Goal: Ask a question: Seek information or help from site administrators or community

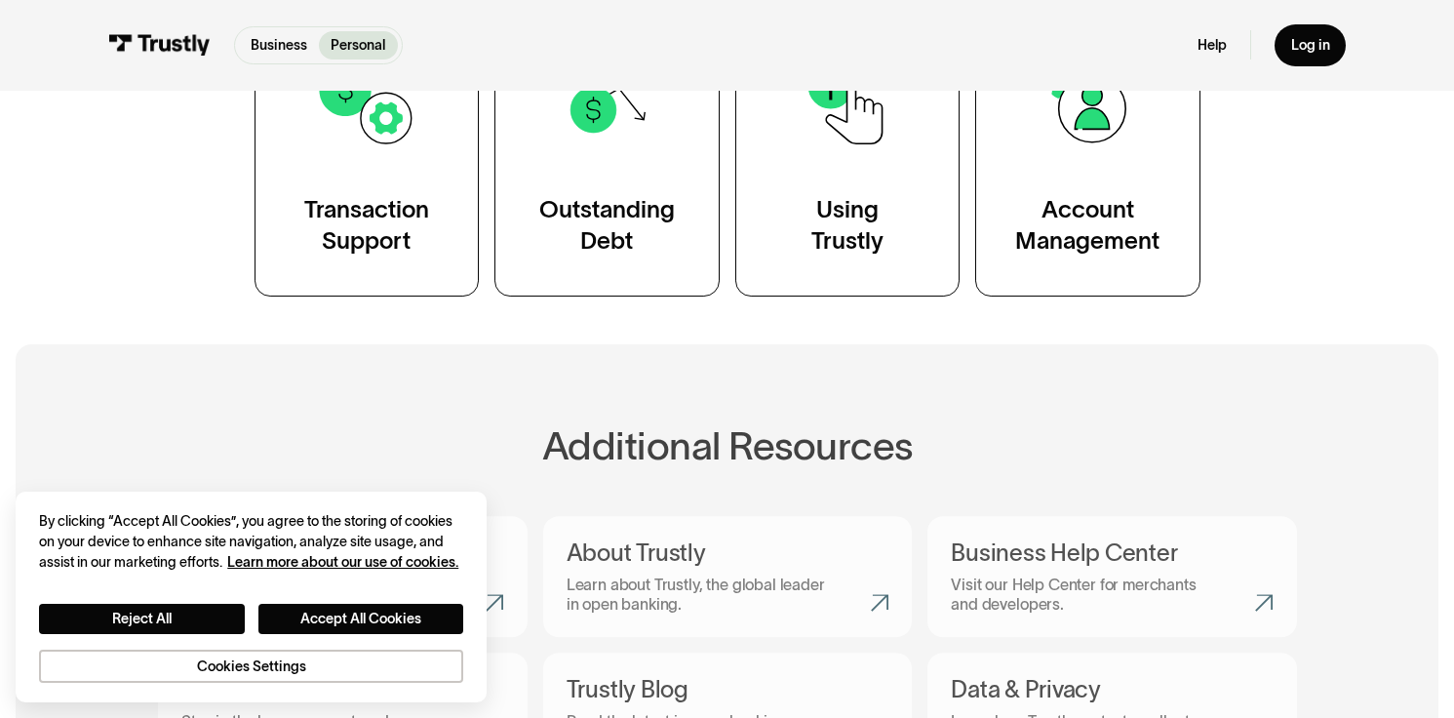
scroll to position [487, 0]
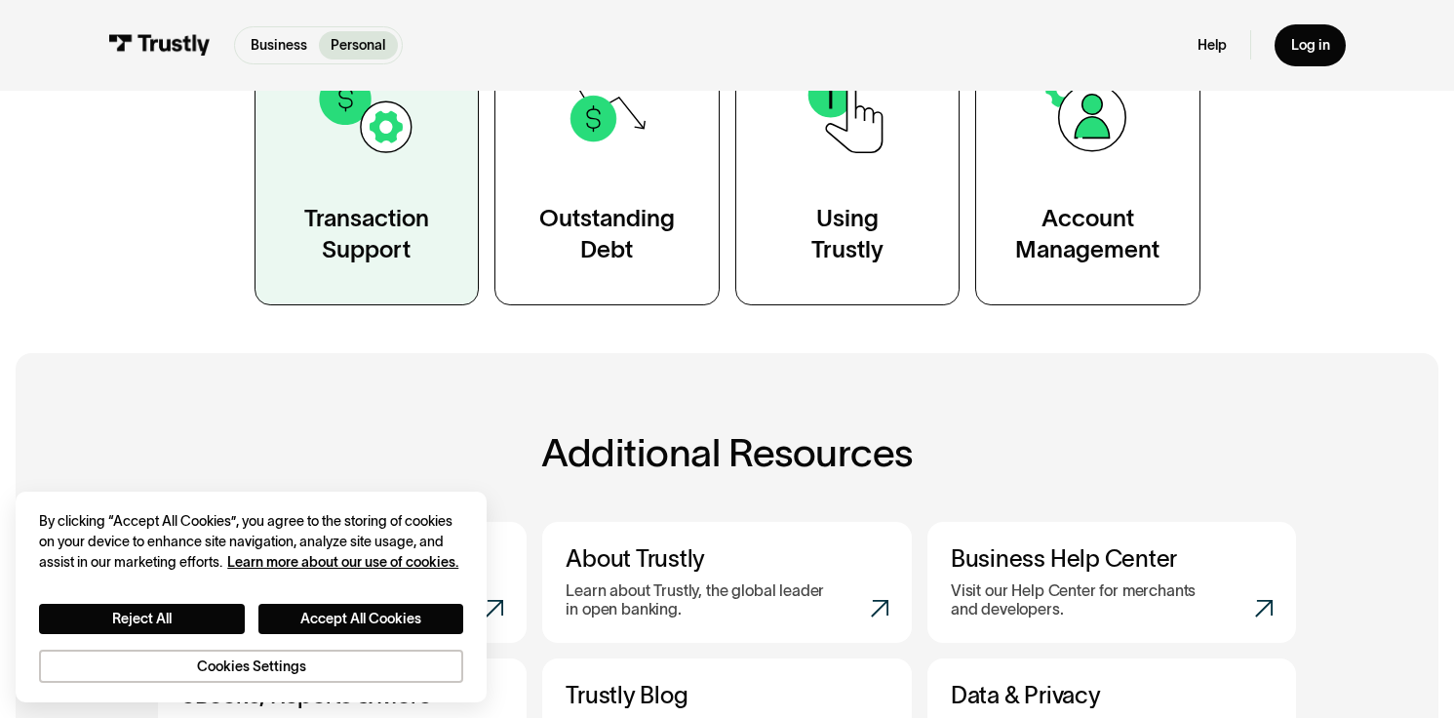
click at [411, 221] on div "Transaction Support" at bounding box center [366, 234] width 125 height 62
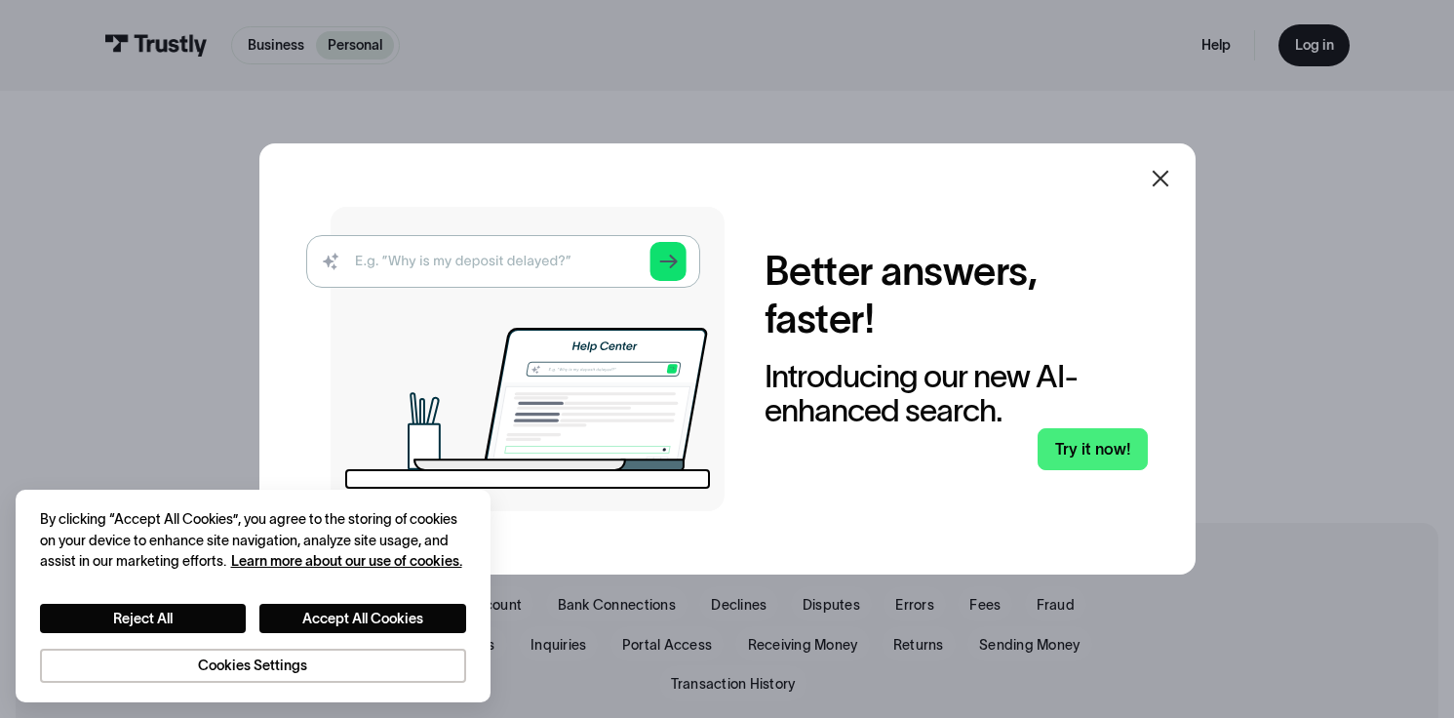
click at [1181, 166] on div at bounding box center [1160, 178] width 47 height 47
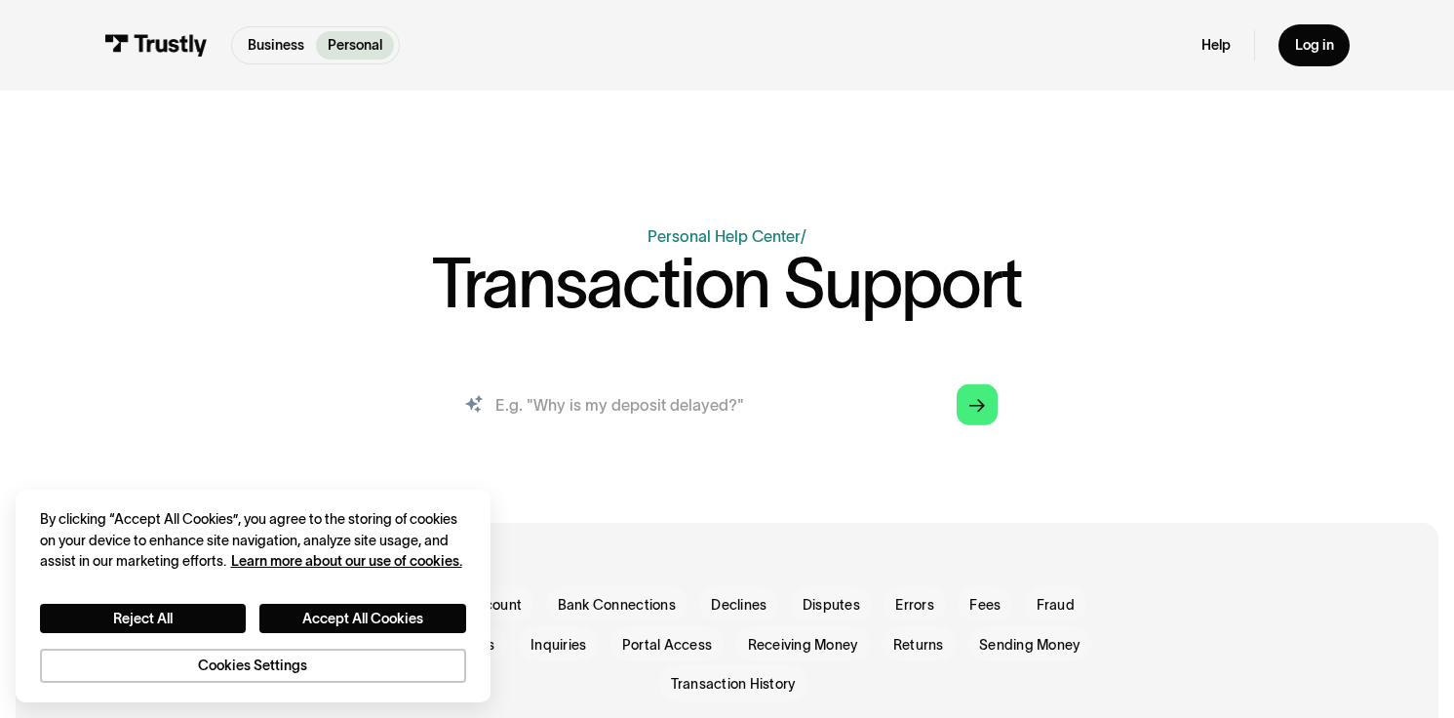
click at [677, 409] on input "search" at bounding box center [727, 403] width 573 height 63
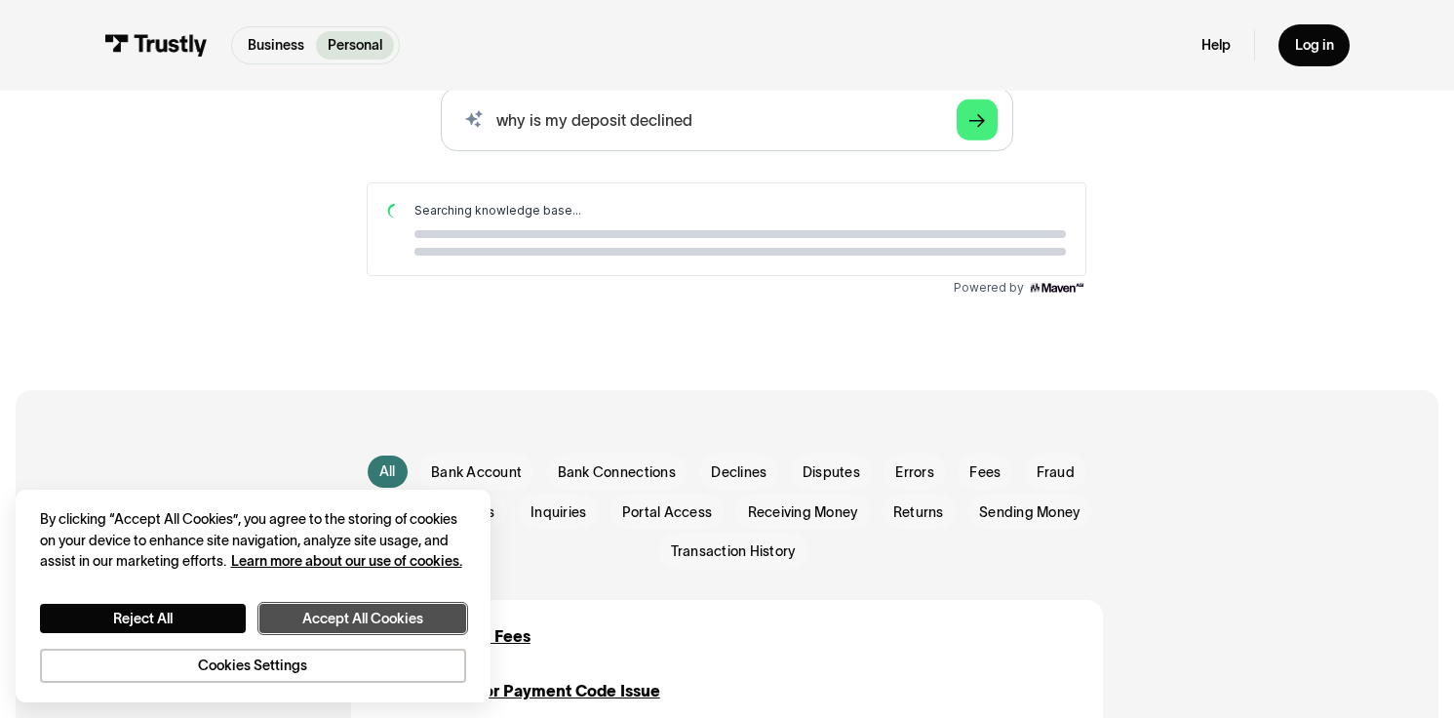
click at [338, 624] on button "Accept All Cookies" at bounding box center [362, 618] width 207 height 29
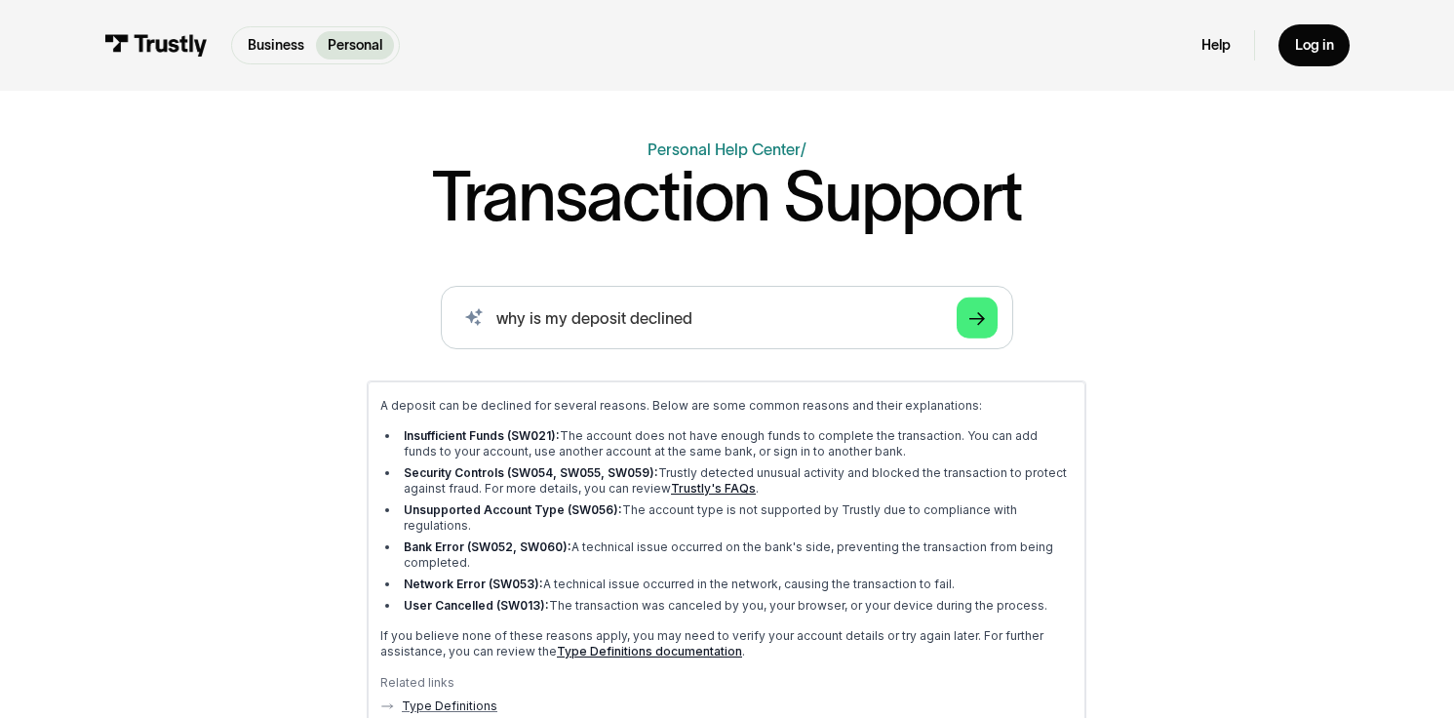
scroll to position [117, 0]
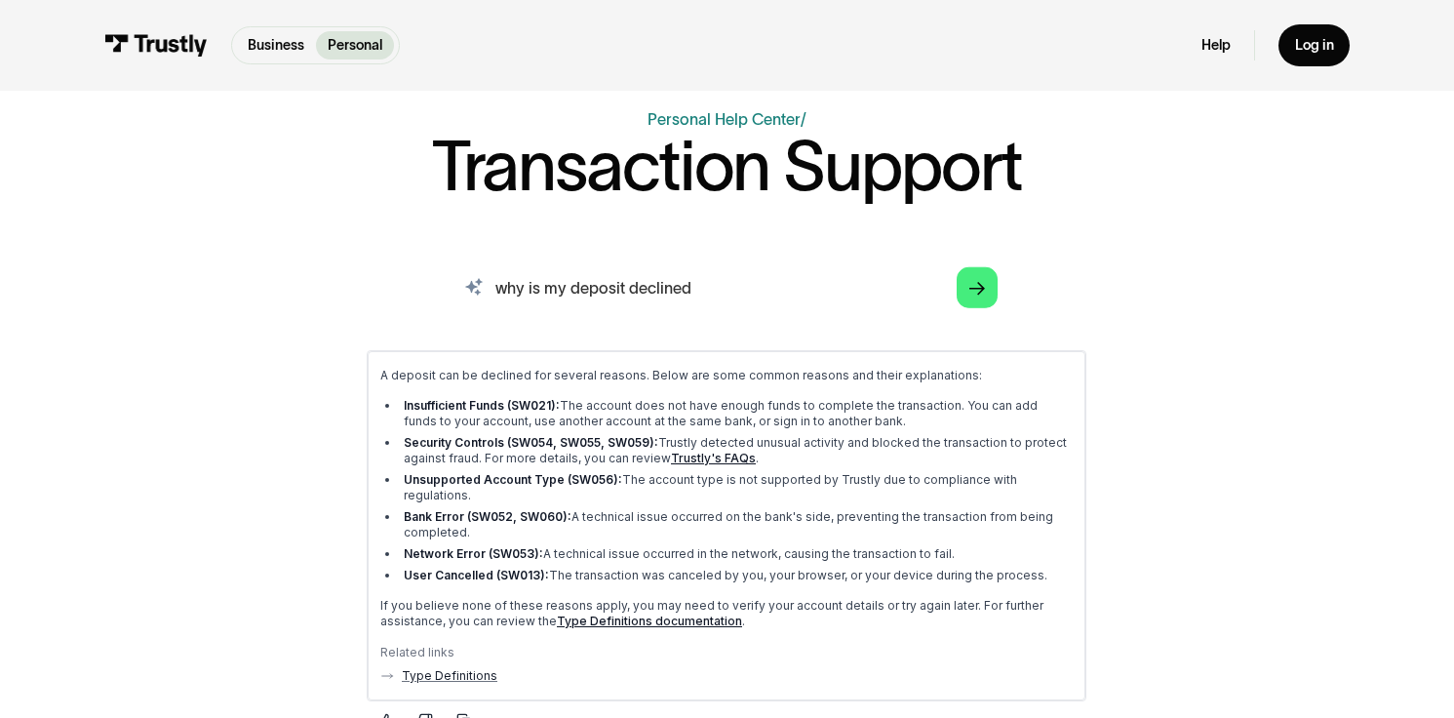
click at [601, 279] on input "why is my deposit declined" at bounding box center [727, 286] width 573 height 63
type input "why is my withdrawal declined"
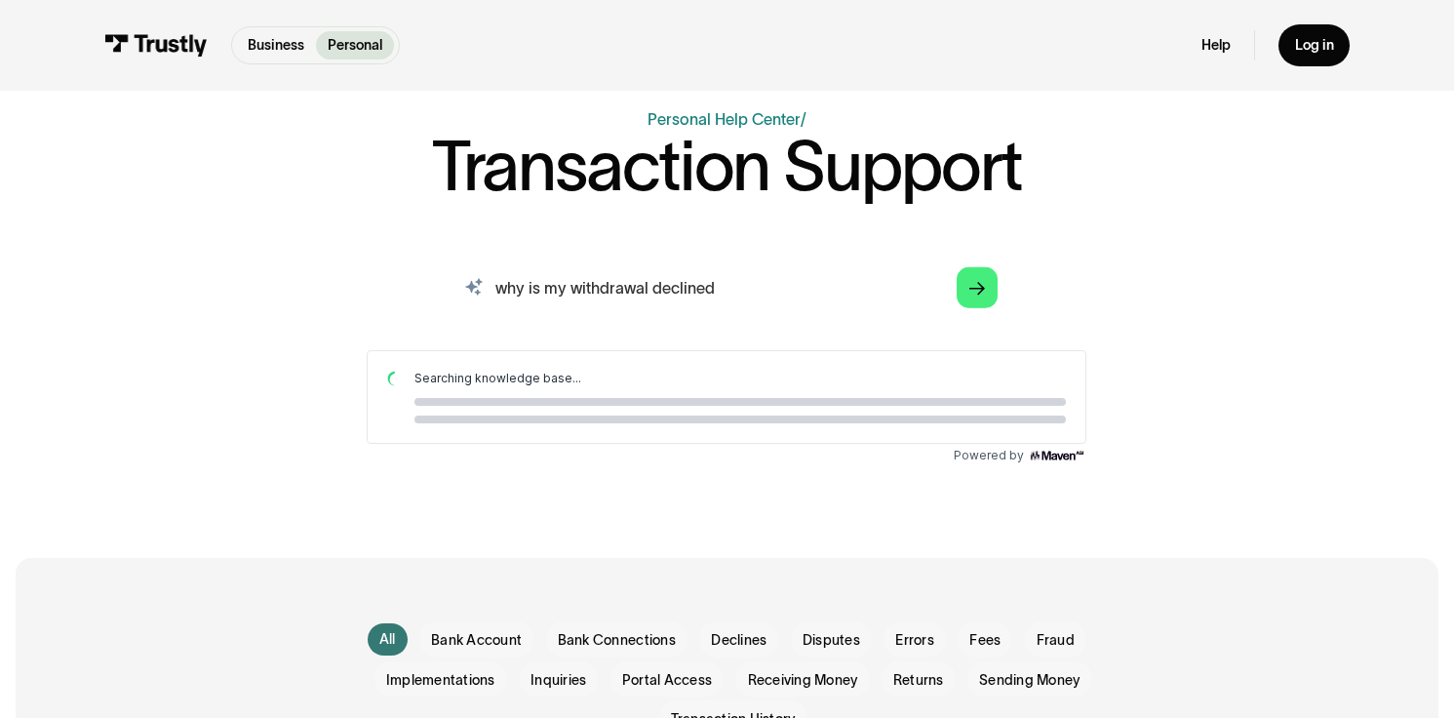
scroll to position [0, 0]
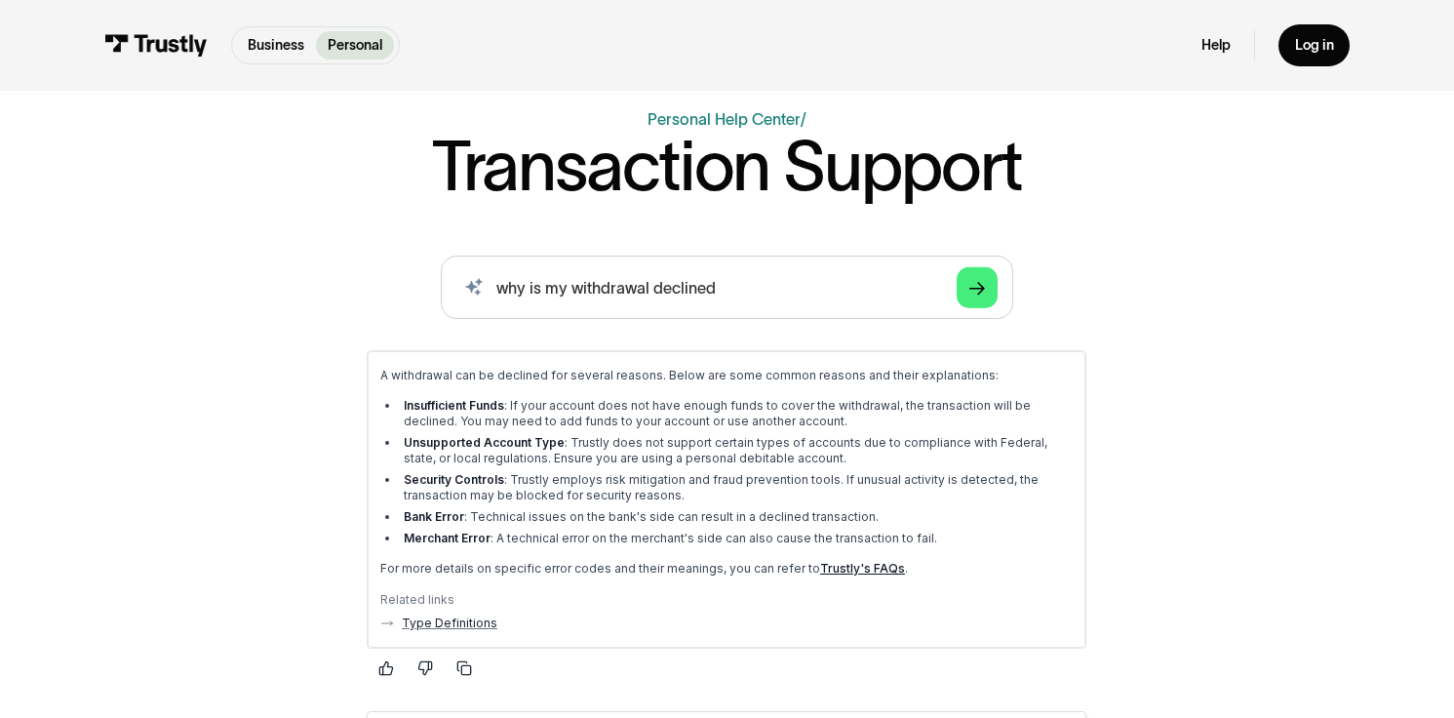
click at [834, 565] on link "Trustly's FAQs" at bounding box center [862, 568] width 85 height 15
